Goal: Navigation & Orientation: Find specific page/section

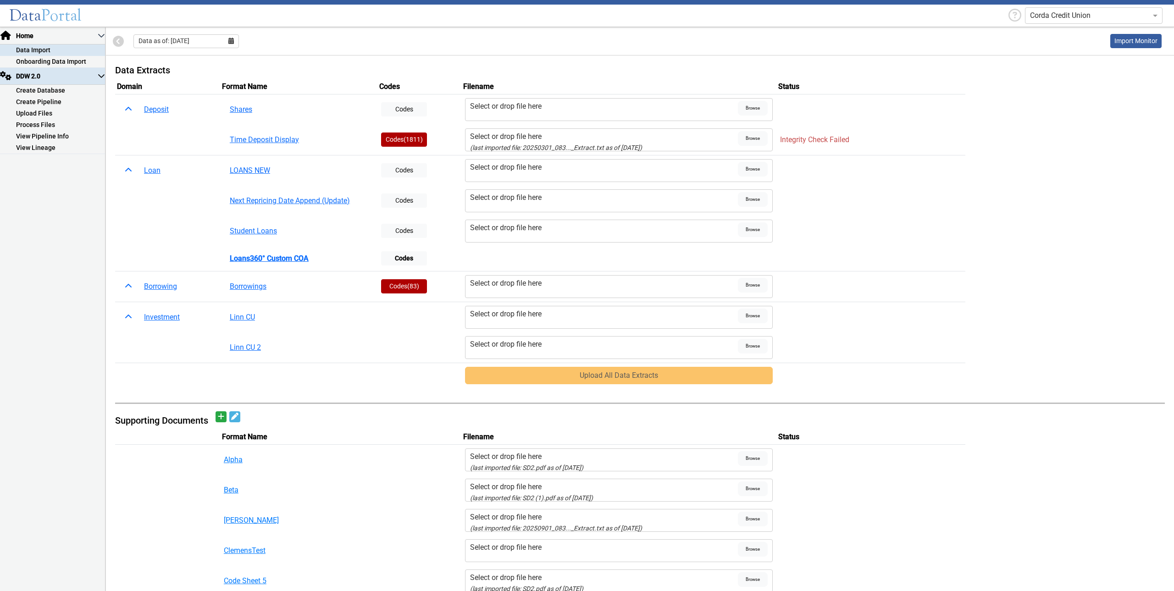
click at [60, 77] on p-accordion-header "DDW 2.0" at bounding box center [52, 76] width 105 height 17
click at [61, 77] on p-accordion-header "DDW 2.0" at bounding box center [52, 76] width 105 height 17
click at [62, 90] on link "Create Database" at bounding box center [52, 90] width 105 height 11
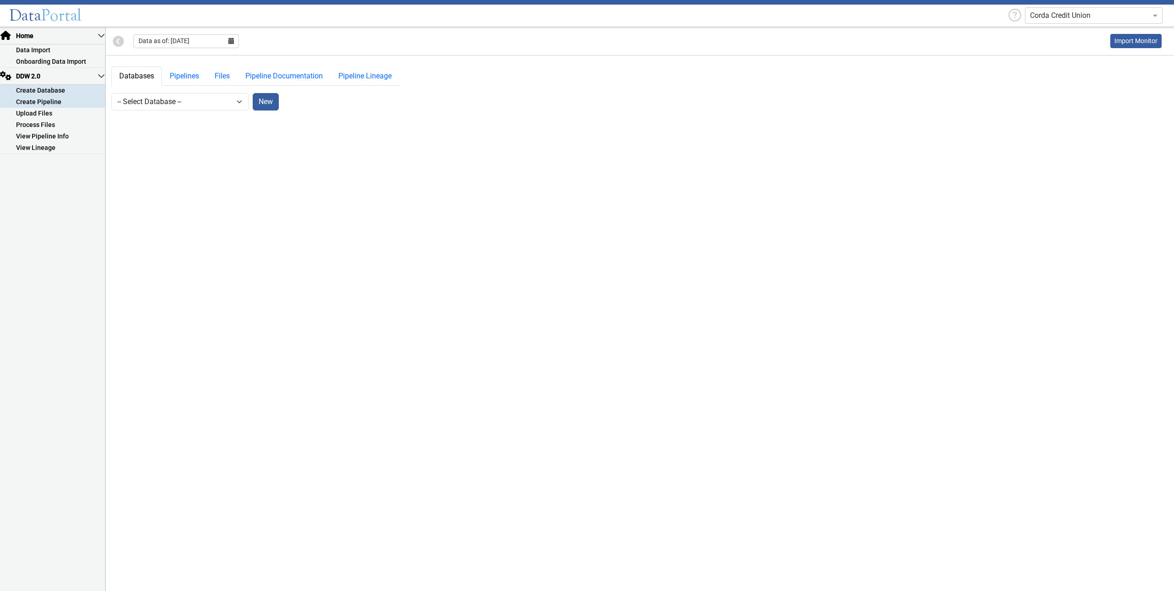
click at [55, 102] on link "Create Pipeline" at bounding box center [52, 101] width 105 height 11
click at [66, 110] on link "Upload Files" at bounding box center [52, 113] width 105 height 11
click at [52, 126] on link "Process Files" at bounding box center [52, 124] width 105 height 11
click at [55, 137] on link "View Pipeline Info" at bounding box center [52, 136] width 105 height 11
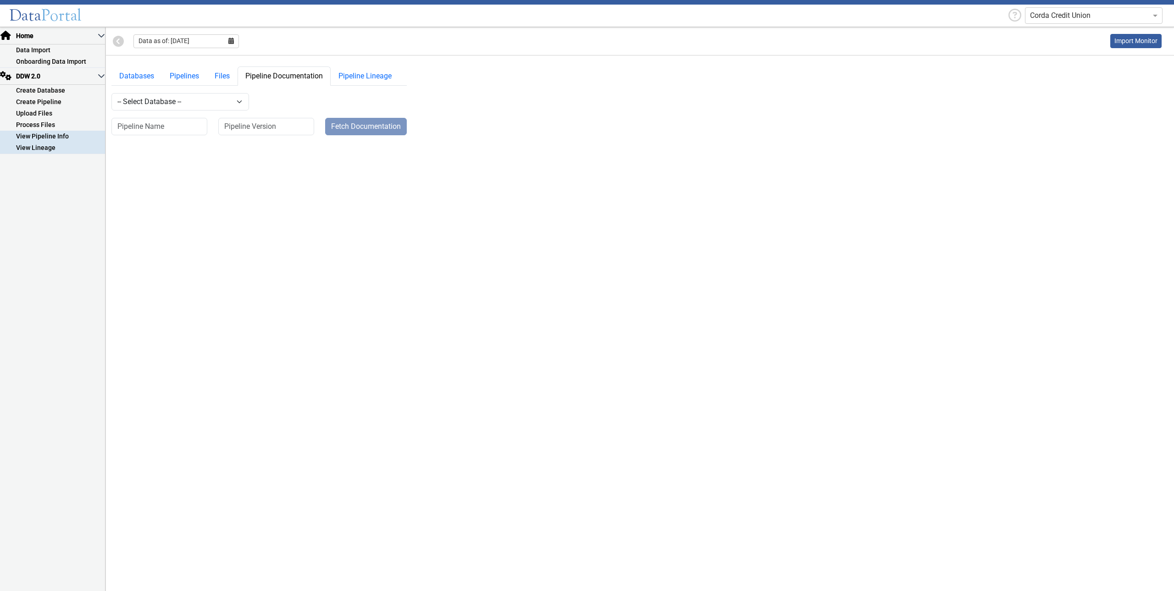
click at [56, 146] on link "View Lineage" at bounding box center [52, 147] width 105 height 11
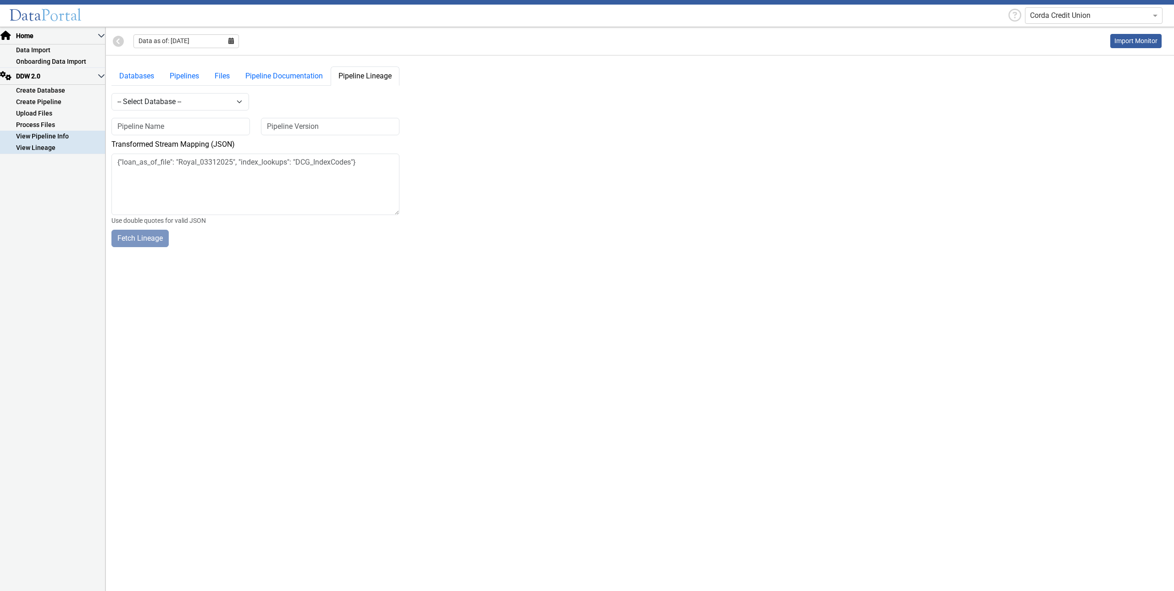
click at [57, 139] on link "View Pipeline Info" at bounding box center [52, 136] width 105 height 11
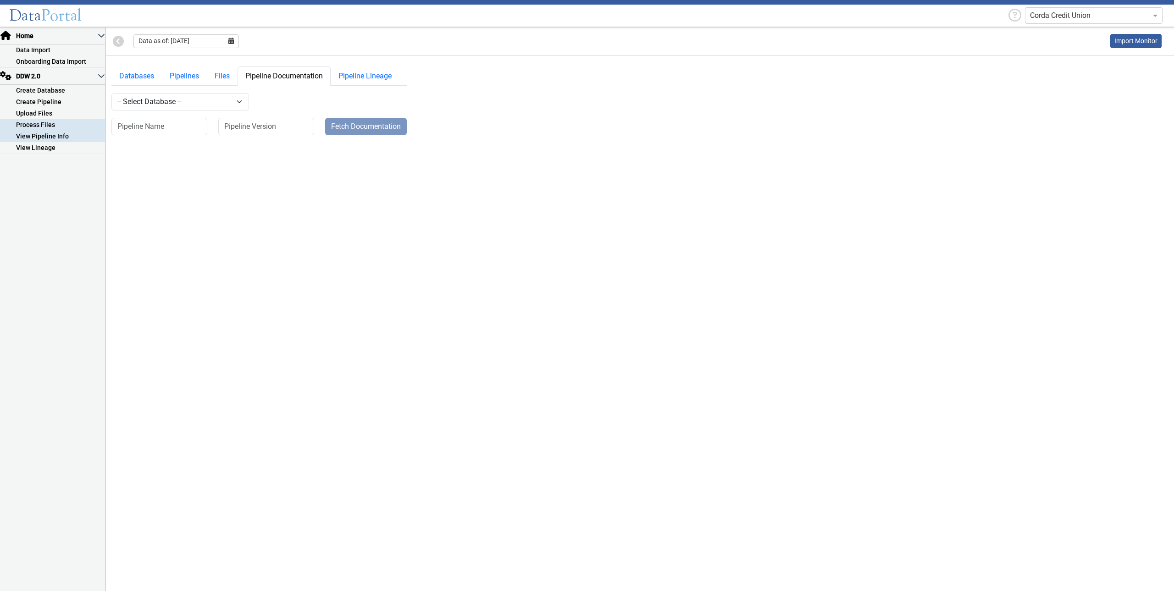
click at [64, 130] on link "Process Files" at bounding box center [52, 124] width 105 height 11
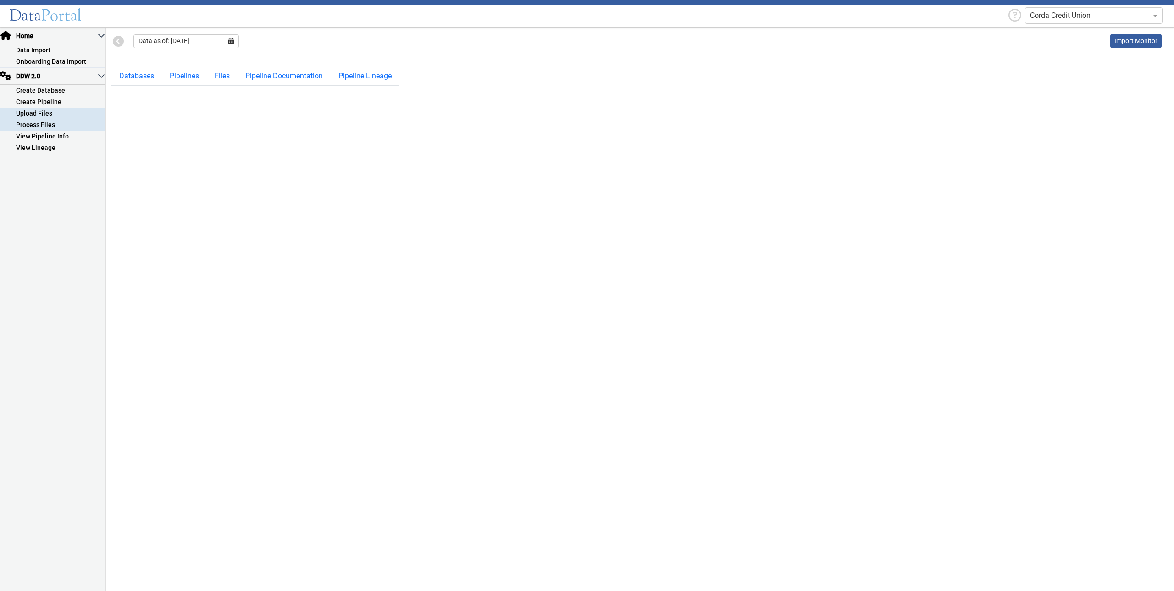
click at [61, 114] on link "Upload Files" at bounding box center [52, 113] width 105 height 11
click at [60, 94] on link "Create Database" at bounding box center [52, 90] width 105 height 11
click at [57, 102] on link "Create Pipeline" at bounding box center [52, 101] width 105 height 11
click at [49, 116] on link "Upload Files" at bounding box center [52, 113] width 105 height 11
click at [64, 147] on link "View Lineage" at bounding box center [52, 147] width 105 height 11
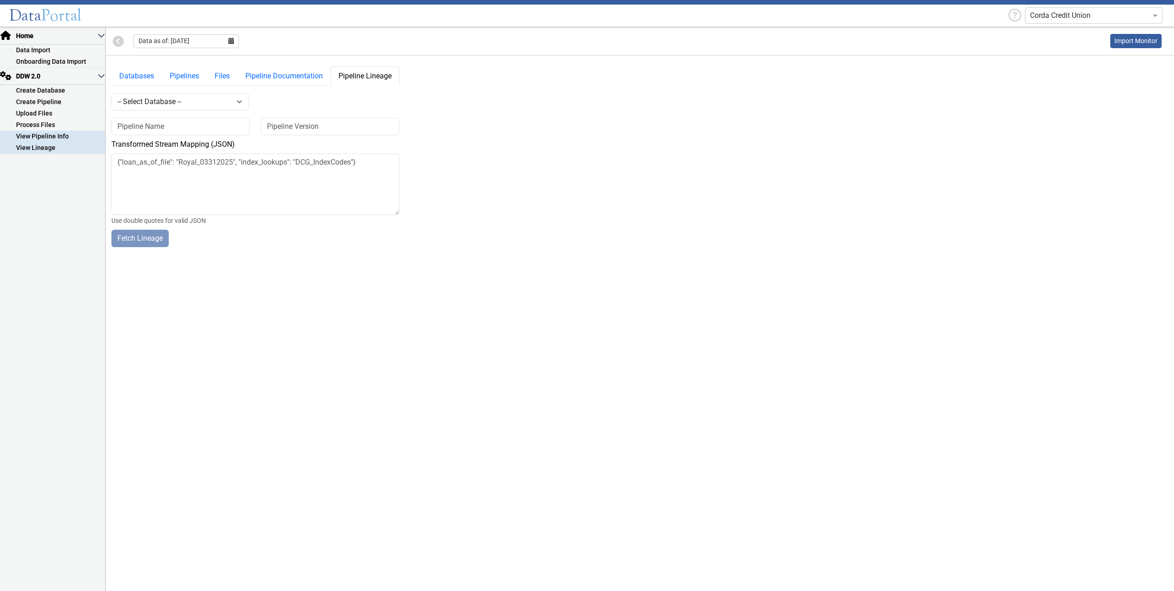
click at [55, 133] on link "View Pipeline Info" at bounding box center [52, 136] width 105 height 11
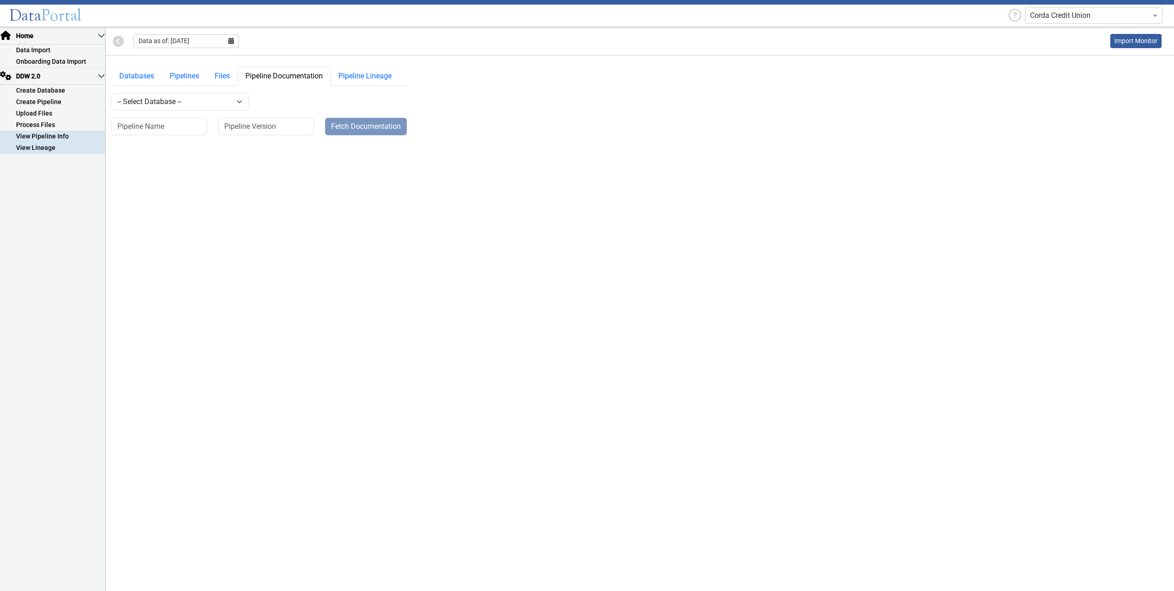
click at [44, 147] on link "View Lineage" at bounding box center [52, 147] width 105 height 11
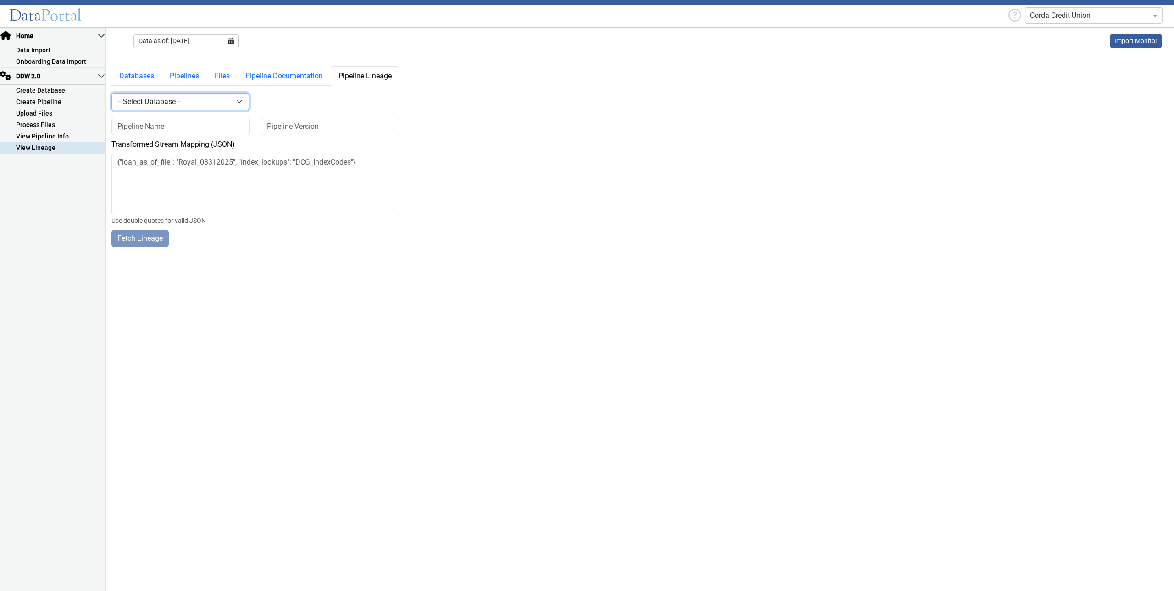
click at [187, 104] on select "-- Select Database -- DDW2_DENIS2_API_DEV DDW2_DENIS3_API_DEV DDW2_DENIS4_API_D…" at bounding box center [180, 101] width 138 height 17
click at [150, 98] on select "-- Select Database -- DDW2_DENIS2_API_DEV DDW2_DENIS3_API_DEV DDW2_DENIS4_API_D…" at bounding box center [180, 101] width 138 height 17
click at [215, 76] on link "Files" at bounding box center [222, 75] width 31 height 19
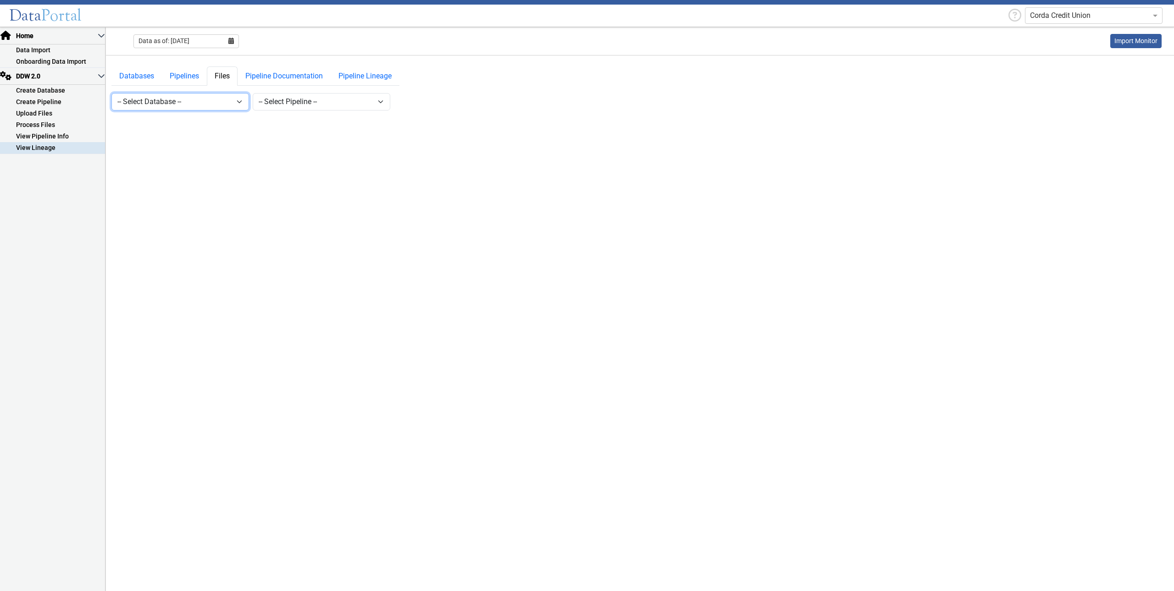
click at [199, 100] on select "-- Select Database -- DDW2_DENIS2_API_DEV DDW2_DENIS3_API_DEV DDW2_DENIS4_API_D…" at bounding box center [180, 101] width 138 height 17
select select "2: Object"
drag, startPoint x: 275, startPoint y: 96, endPoint x: 282, endPoint y: 100, distance: 7.6
click at [276, 97] on select "-- Select Pipeline --" at bounding box center [322, 101] width 138 height 17
click at [253, 93] on select "-- Select Pipeline --" at bounding box center [322, 101] width 138 height 17
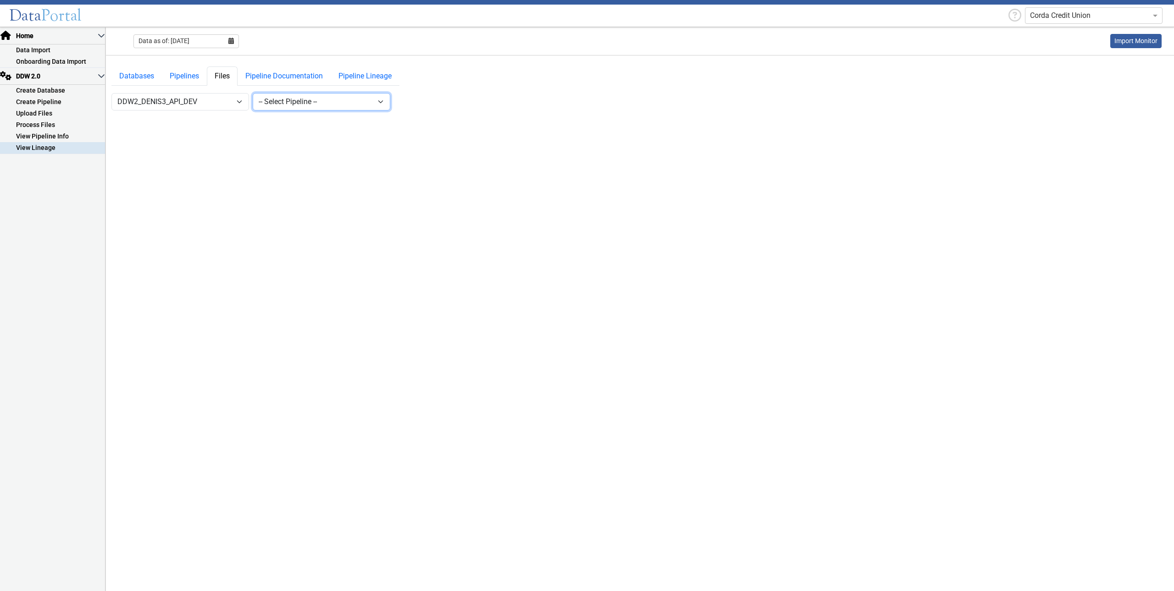
click at [282, 104] on select "-- Select Pipeline --" at bounding box center [322, 101] width 138 height 17
click at [196, 99] on select "-- Select Database -- DDW2_DENIS2_API_DEV DDW2_DENIS3_API_DEV DDW2_DENIS4_API_D…" at bounding box center [180, 101] width 138 height 17
select select "10: Object"
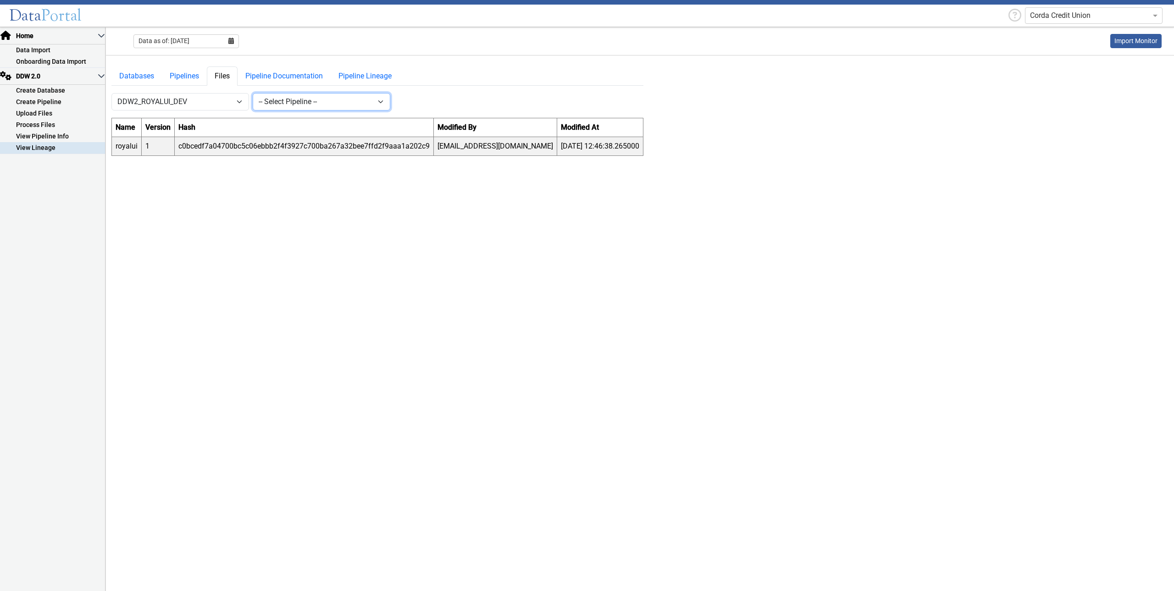
click at [332, 105] on select "-- Select Pipeline -- [GEOGRAPHIC_DATA]" at bounding box center [322, 101] width 138 height 17
select select "1: Object"
click at [253, 93] on select "-- Select Pipeline -- [GEOGRAPHIC_DATA]" at bounding box center [322, 101] width 138 height 17
click at [203, 145] on td "c0bcedf7a04700bc5c06ebbb2f4f3927c700ba267a32bee7ffd2f9aaa1a202c9" at bounding box center [304, 146] width 259 height 19
click at [294, 78] on link "Pipeline Documentation" at bounding box center [284, 75] width 93 height 19
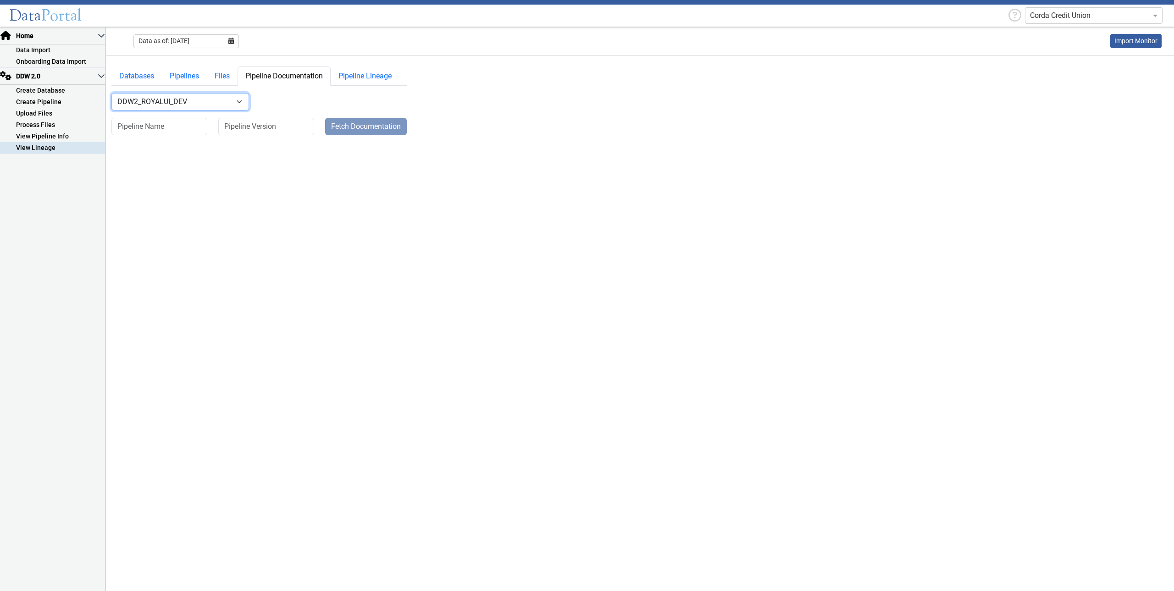
click at [172, 107] on select "-- Select Database -- DDW2_DENIS2_API_DEV DDW2_DENIS3_API_DEV DDW2_DENIS4_API_D…" at bounding box center [180, 101] width 138 height 17
click at [165, 106] on select "-- Select Database -- DDW2_DENIS2_API_DEV DDW2_DENIS3_API_DEV DDW2_DENIS4_API_D…" at bounding box center [180, 101] width 138 height 17
click at [158, 124] on input at bounding box center [159, 126] width 96 height 17
click at [371, 75] on link "Pipeline Lineage" at bounding box center [365, 75] width 69 height 19
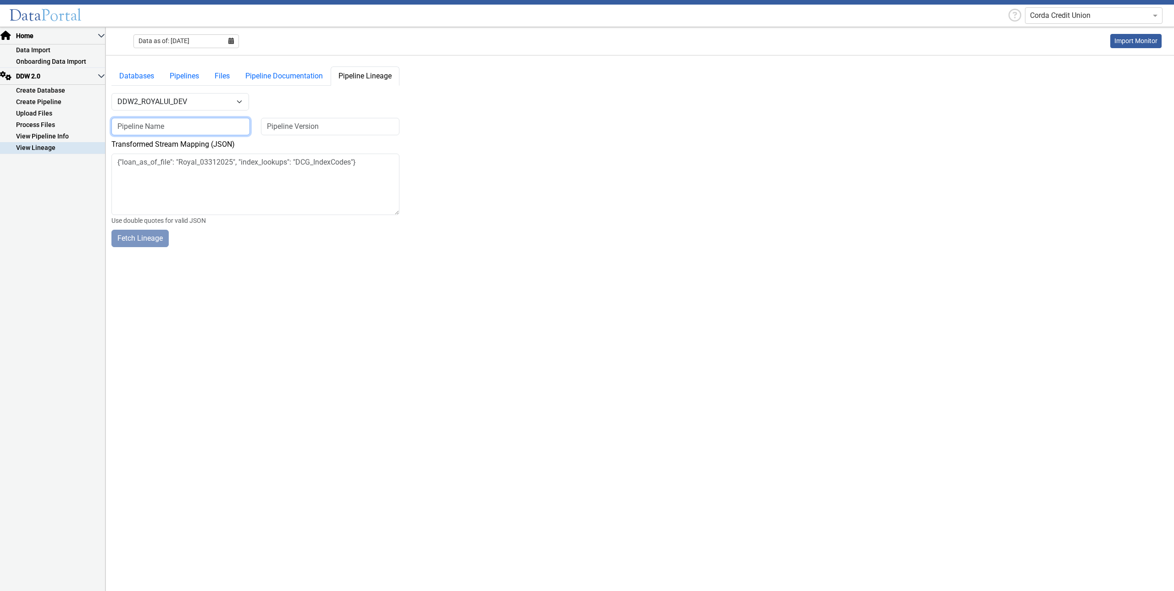
click at [161, 125] on input at bounding box center [180, 126] width 138 height 17
click at [180, 101] on select "-- Select Database -- DDW2_DENIS2_API_DEV DDW2_DENIS3_API_DEV DDW2_DENIS4_API_D…" at bounding box center [180, 101] width 138 height 17
click at [181, 100] on select "-- Select Database -- DDW2_DENIS2_API_DEV DDW2_DENIS3_API_DEV DDW2_DENIS4_API_D…" at bounding box center [180, 101] width 138 height 17
click at [94, 72] on p-accordion-header "DDW 2.0" at bounding box center [52, 76] width 105 height 17
click at [36, 47] on link "Data Import" at bounding box center [52, 49] width 105 height 11
